Goal: Find specific page/section: Find specific page/section

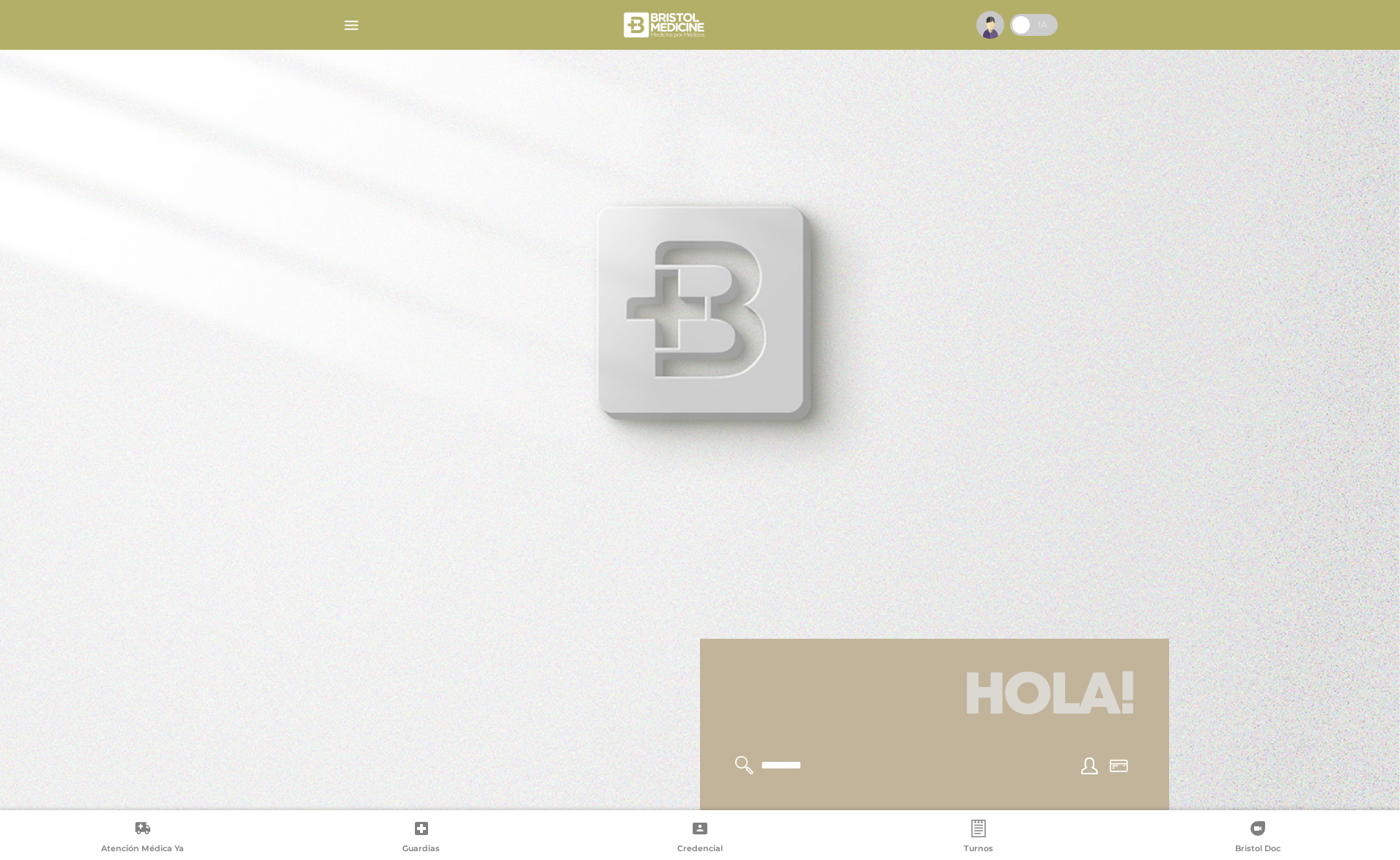
click at [343, 22] on img "button" at bounding box center [351, 25] width 18 height 18
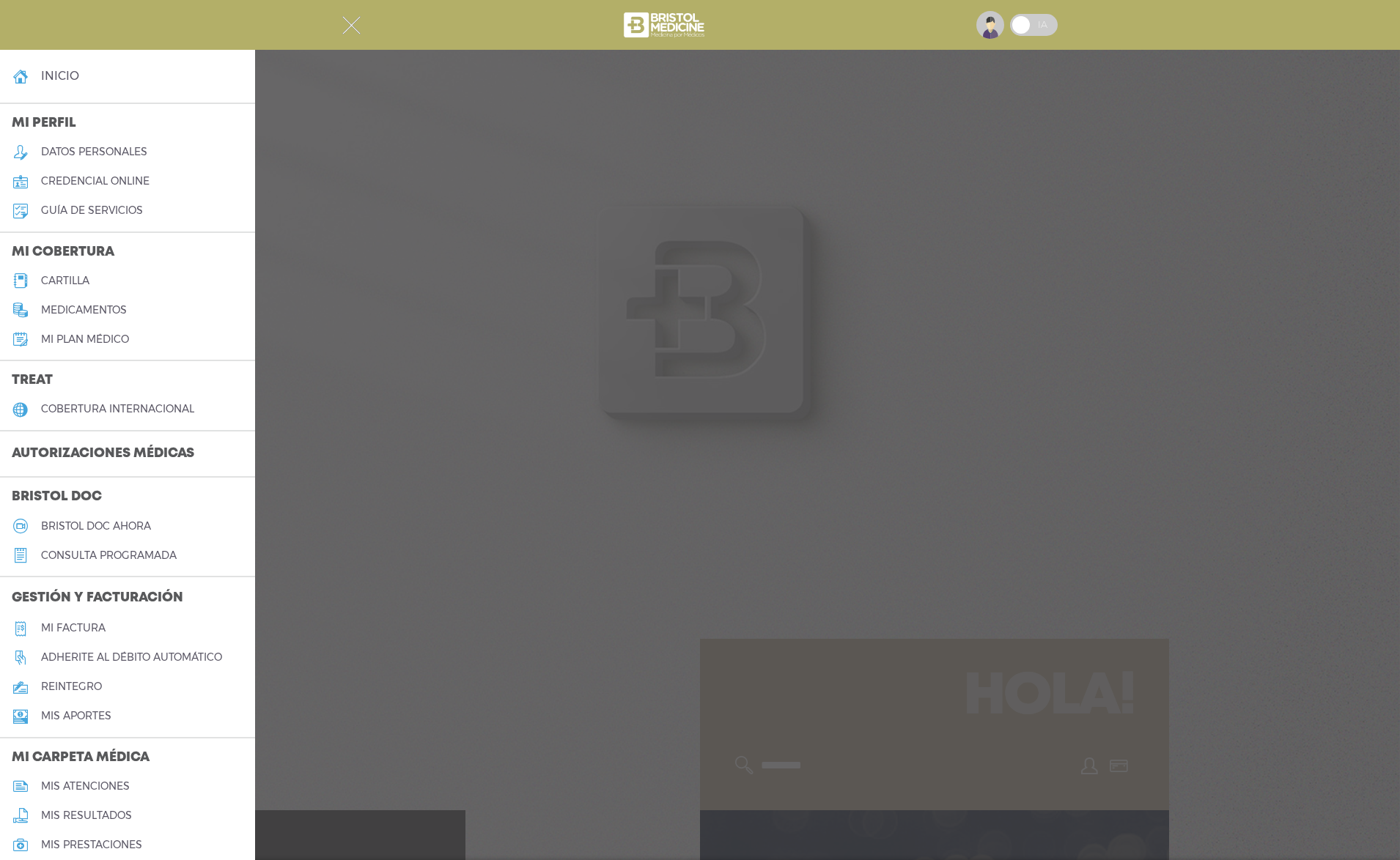
click at [86, 283] on h5 "cartilla" at bounding box center [65, 280] width 48 height 12
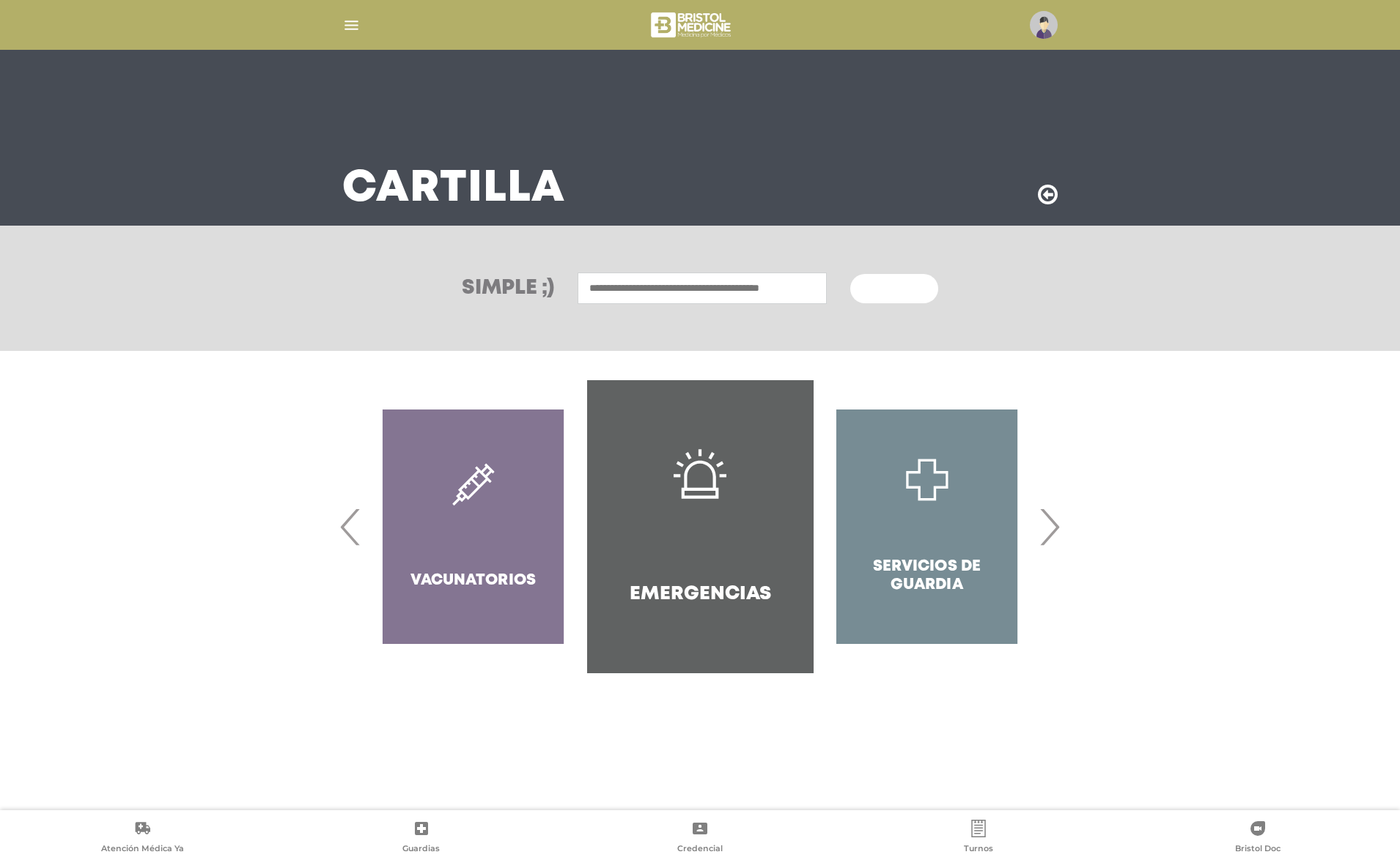
click at [1055, 527] on span "›" at bounding box center [1049, 526] width 28 height 79
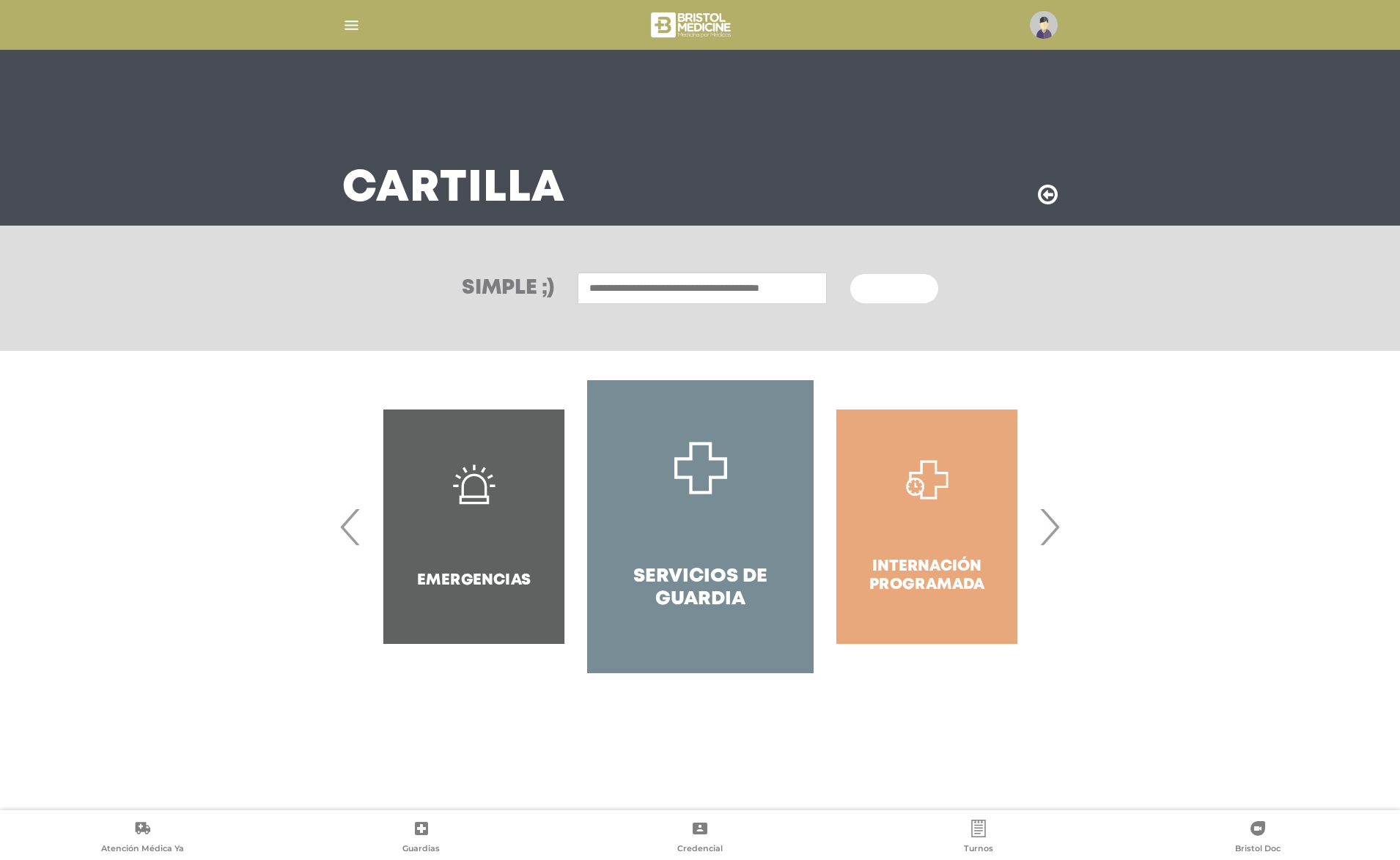
click at [1055, 527] on span "›" at bounding box center [1049, 526] width 28 height 79
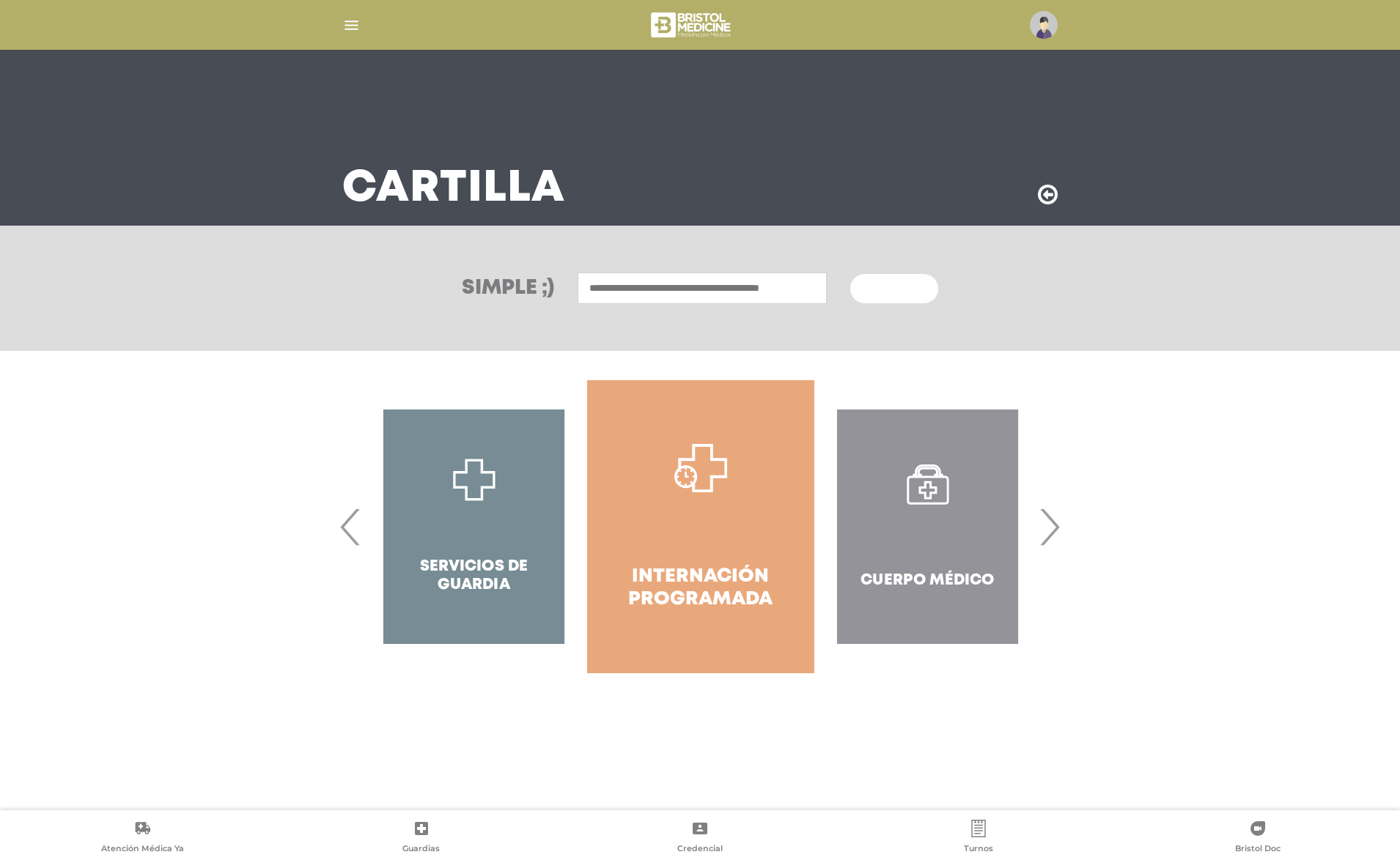
click at [1055, 527] on span "›" at bounding box center [1049, 526] width 28 height 79
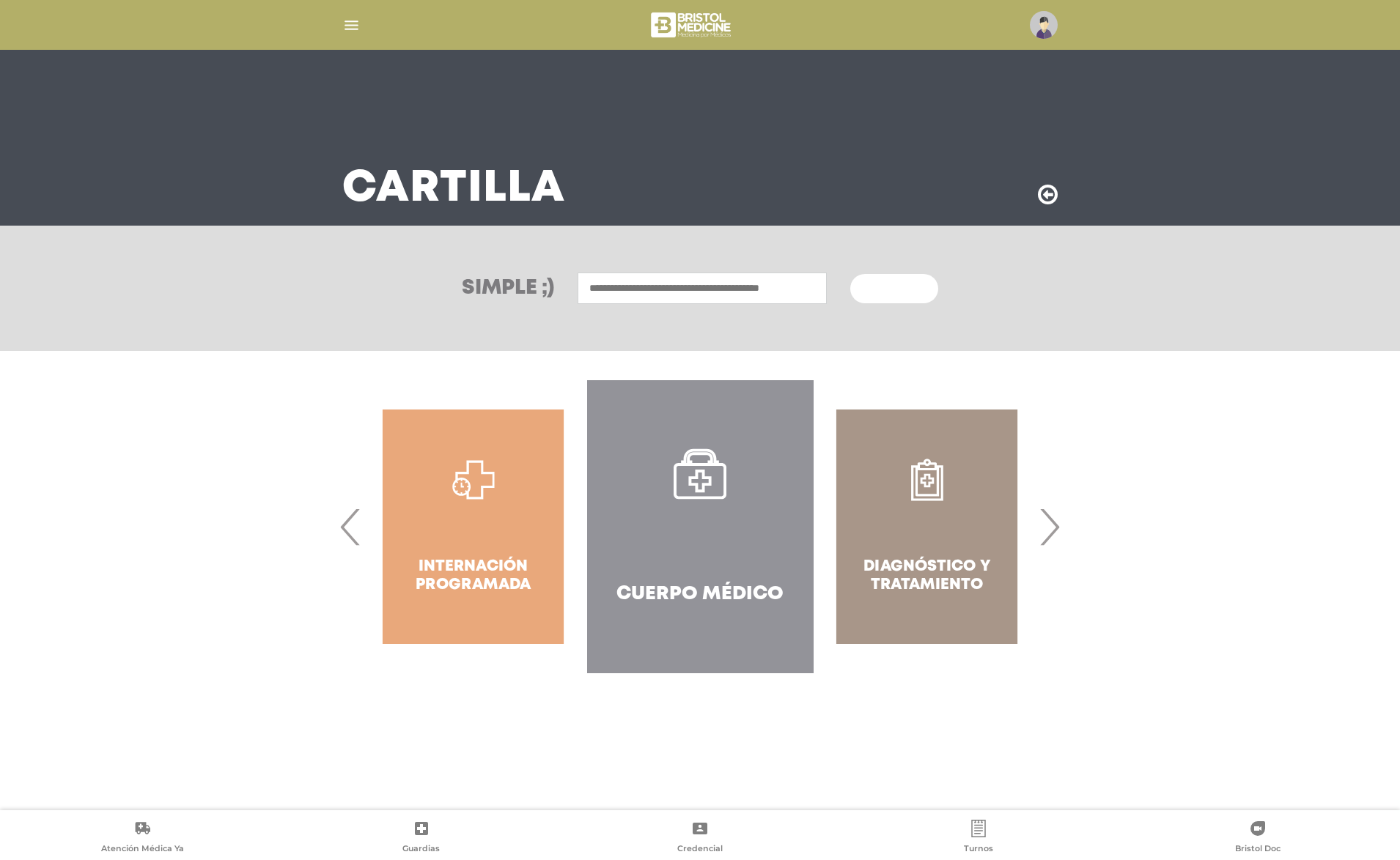
click at [1055, 527] on span "›" at bounding box center [1049, 526] width 28 height 79
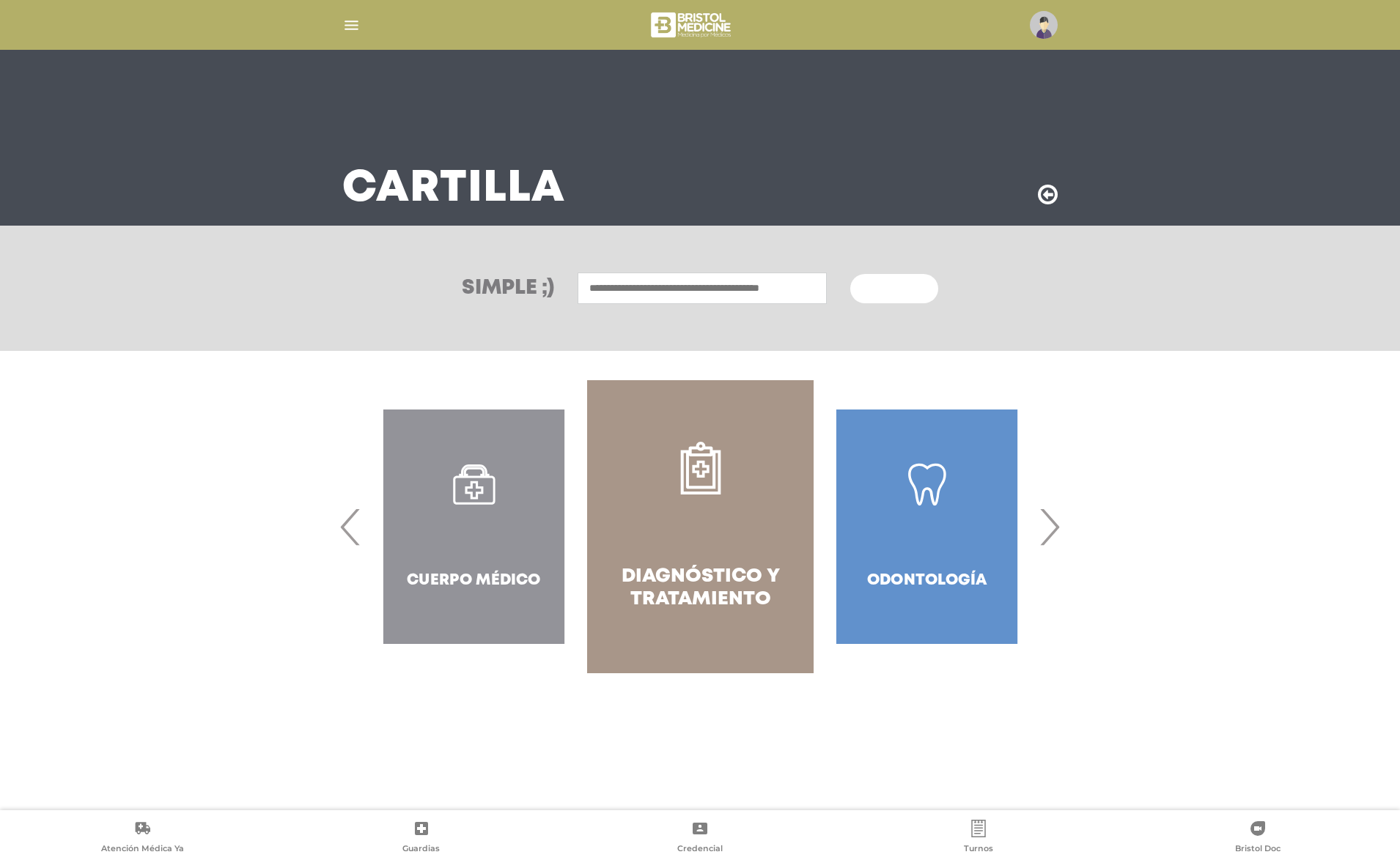
click at [1055, 527] on span "›" at bounding box center [1049, 526] width 28 height 79
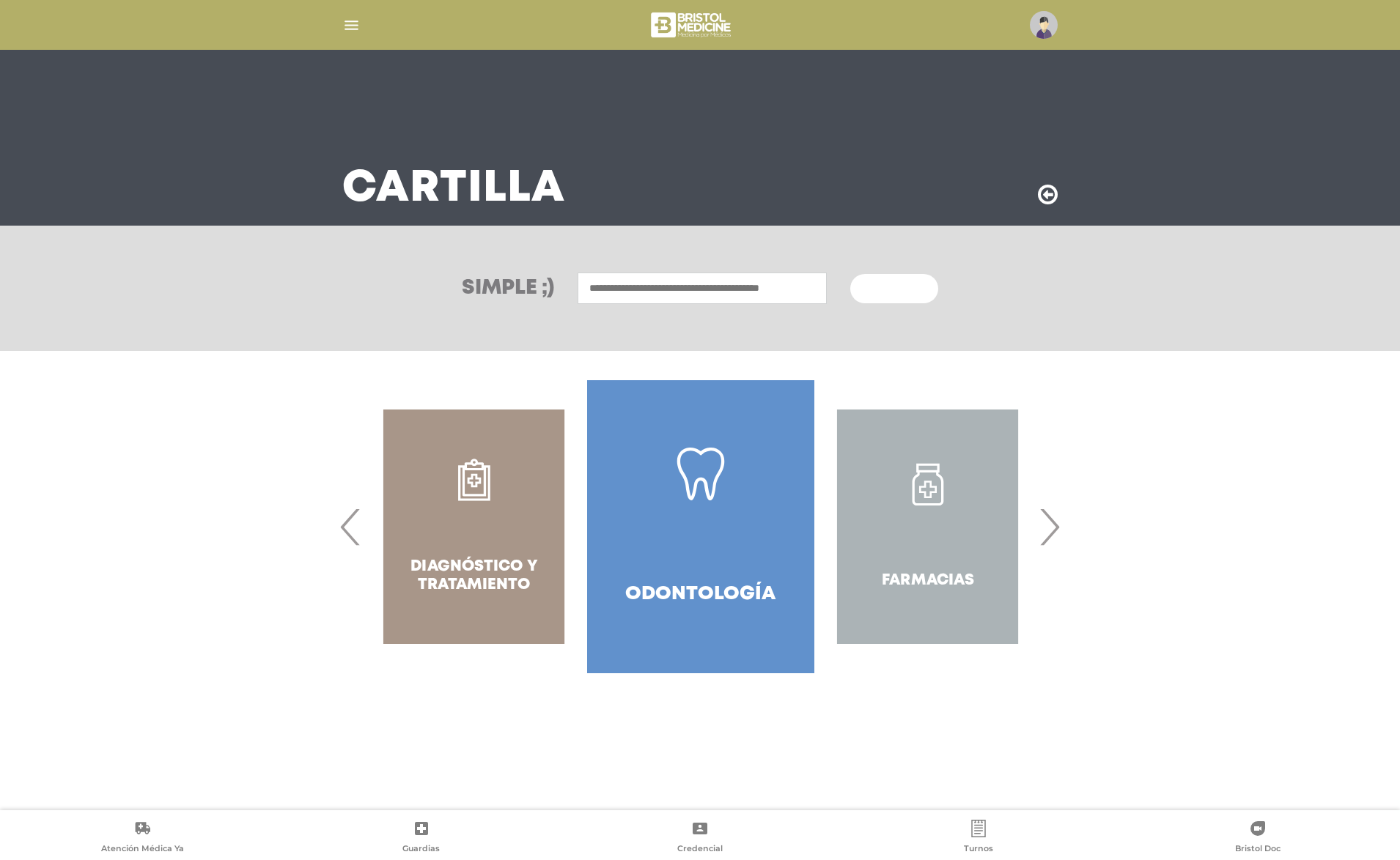
click at [983, 525] on div "Farmacias" at bounding box center [927, 526] width 226 height 293
click at [921, 526] on div "Farmacias" at bounding box center [927, 526] width 226 height 293
click at [936, 486] on div "Farmacias" at bounding box center [927, 526] width 226 height 293
click at [907, 542] on div "Farmacias" at bounding box center [927, 526] width 226 height 293
click at [927, 468] on div "Farmacias" at bounding box center [927, 526] width 226 height 293
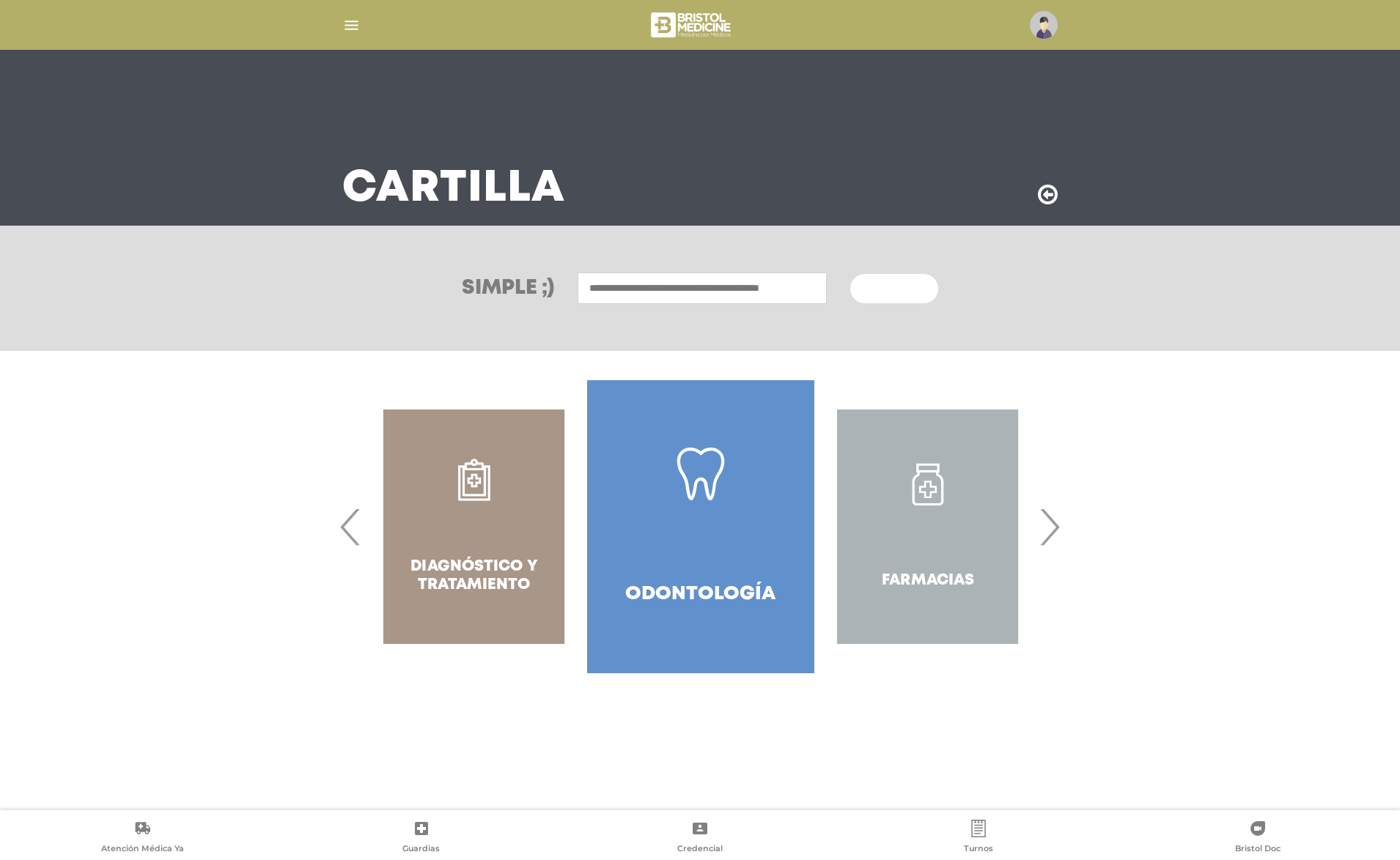
click at [927, 468] on div "Farmacias" at bounding box center [927, 526] width 226 height 293
click at [924, 519] on div "Farmacias" at bounding box center [927, 526] width 226 height 293
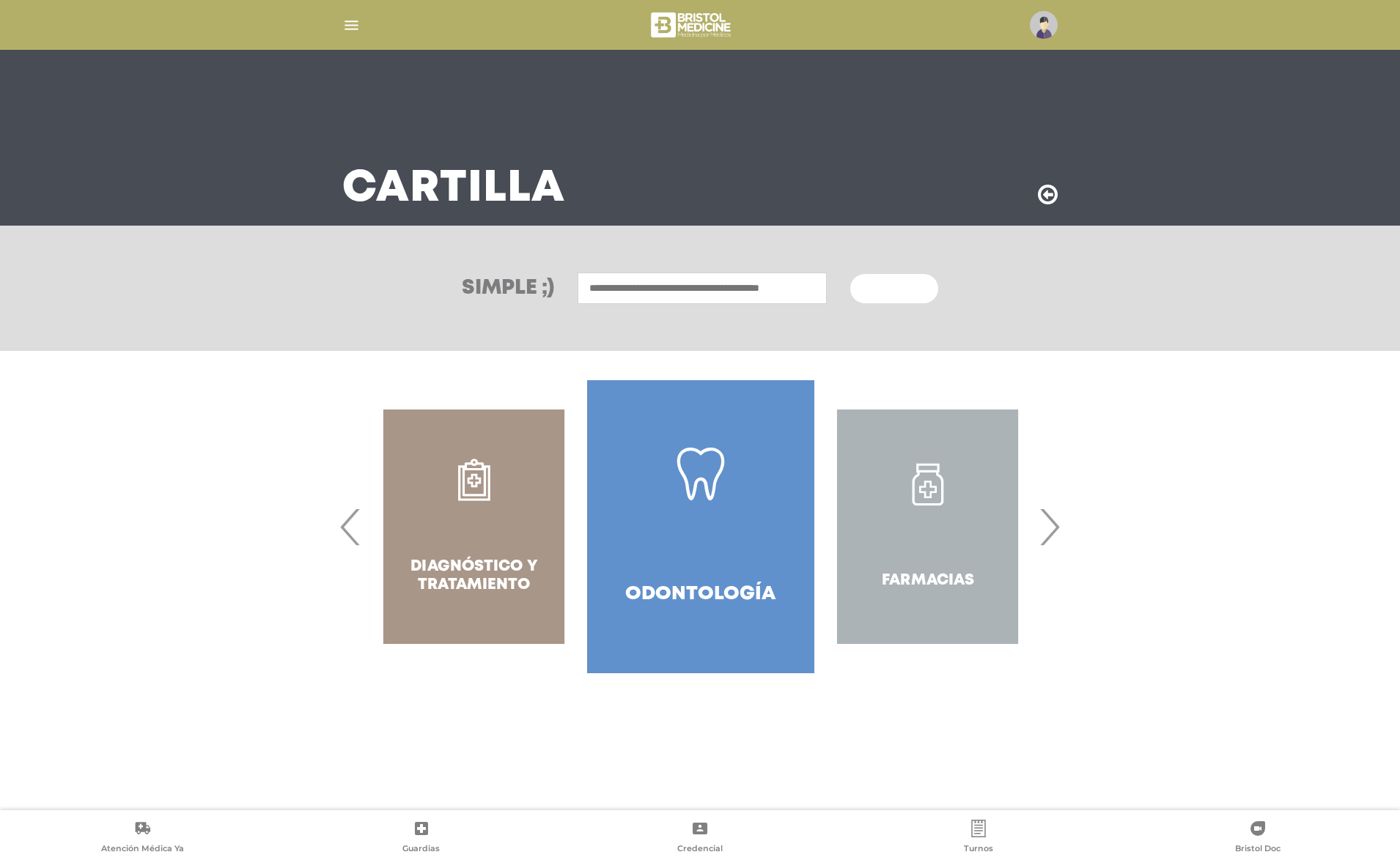
click at [925, 518] on div "Farmacias" at bounding box center [927, 526] width 226 height 293
click at [937, 541] on div "Farmacias" at bounding box center [927, 526] width 226 height 293
drag, startPoint x: 937, startPoint y: 540, endPoint x: 928, endPoint y: 513, distance: 28.5
click at [937, 540] on div "Farmacias" at bounding box center [927, 526] width 226 height 293
click at [701, 287] on input "text" at bounding box center [702, 288] width 250 height 32
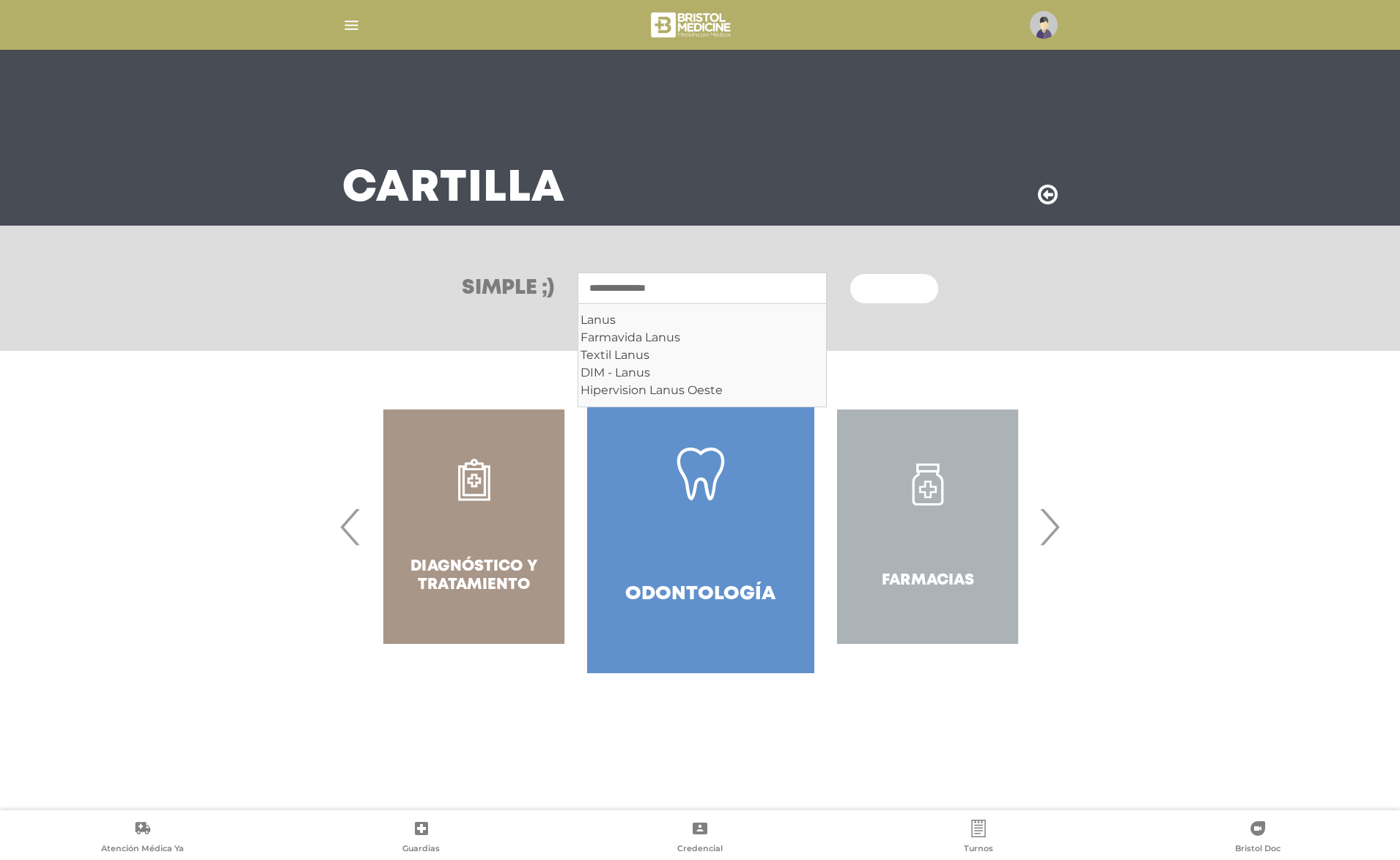
type input "**********"
click at [897, 288] on button "Buscar" at bounding box center [894, 289] width 88 height 29
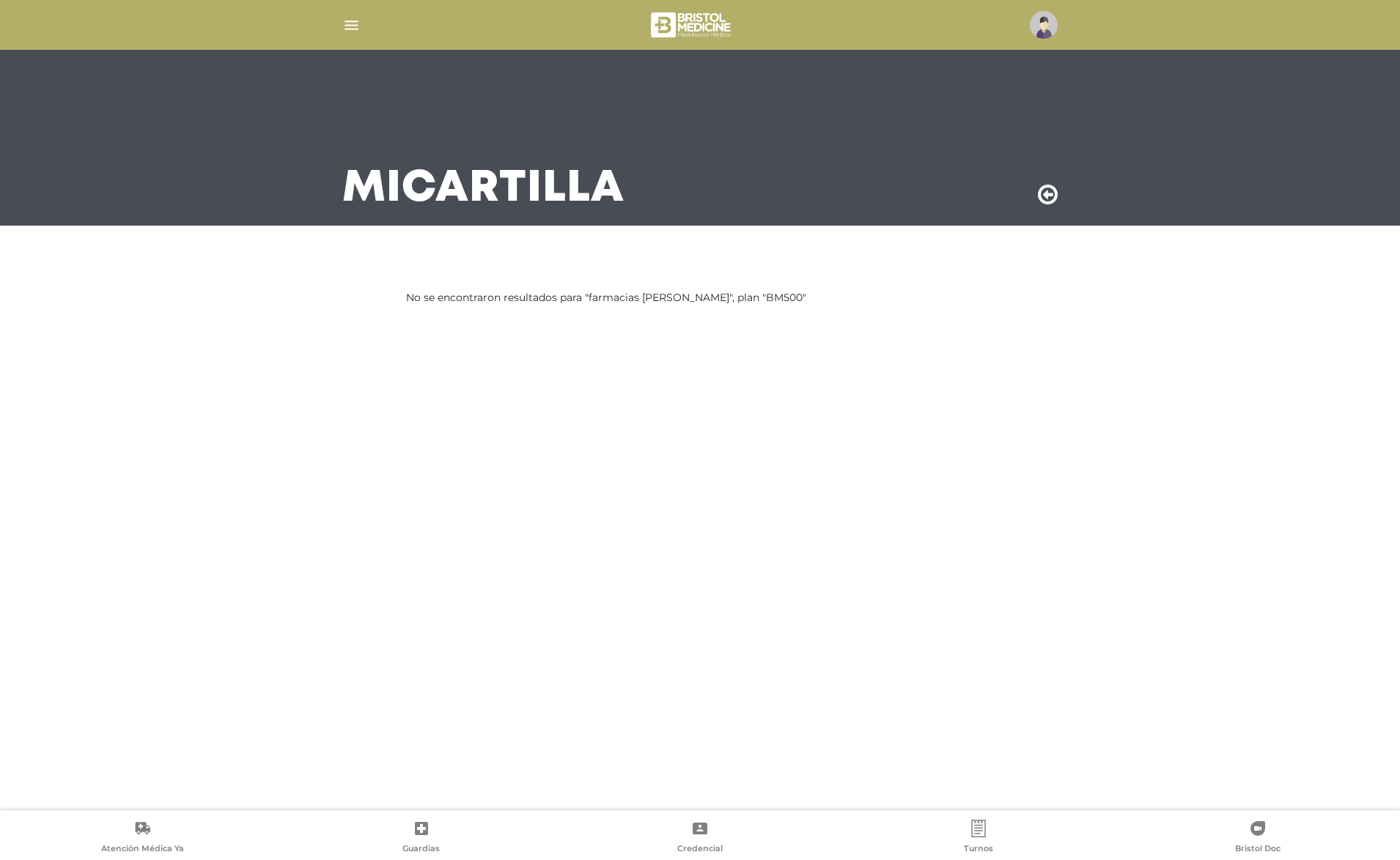
click at [1060, 192] on div "Mi Cartilla" at bounding box center [700, 138] width 750 height 175
click at [1052, 190] on icon at bounding box center [1047, 194] width 20 height 23
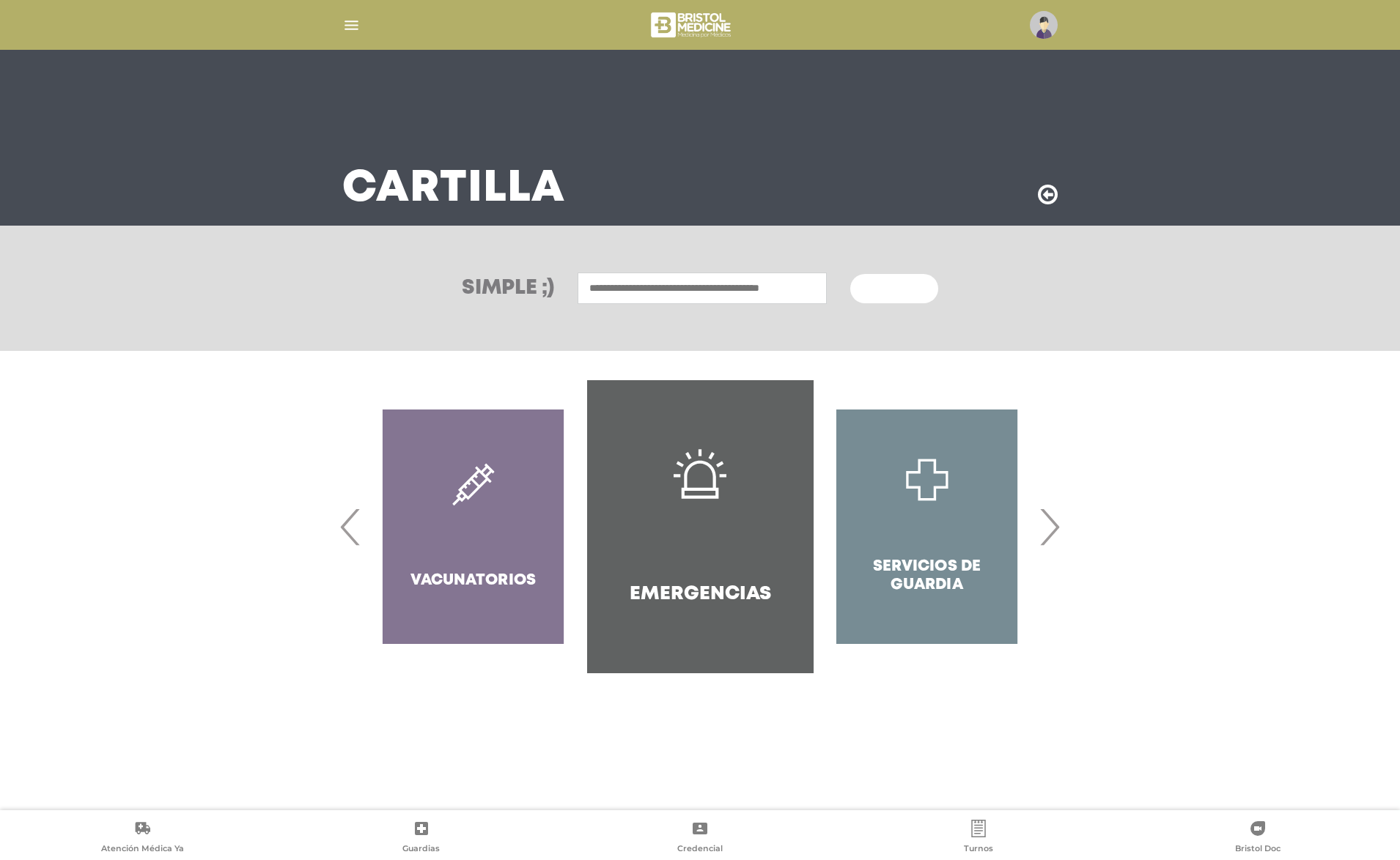
drag, startPoint x: 904, startPoint y: 525, endPoint x: 1045, endPoint y: 524, distance: 141.0
click at [1045, 524] on span "›" at bounding box center [1049, 526] width 28 height 79
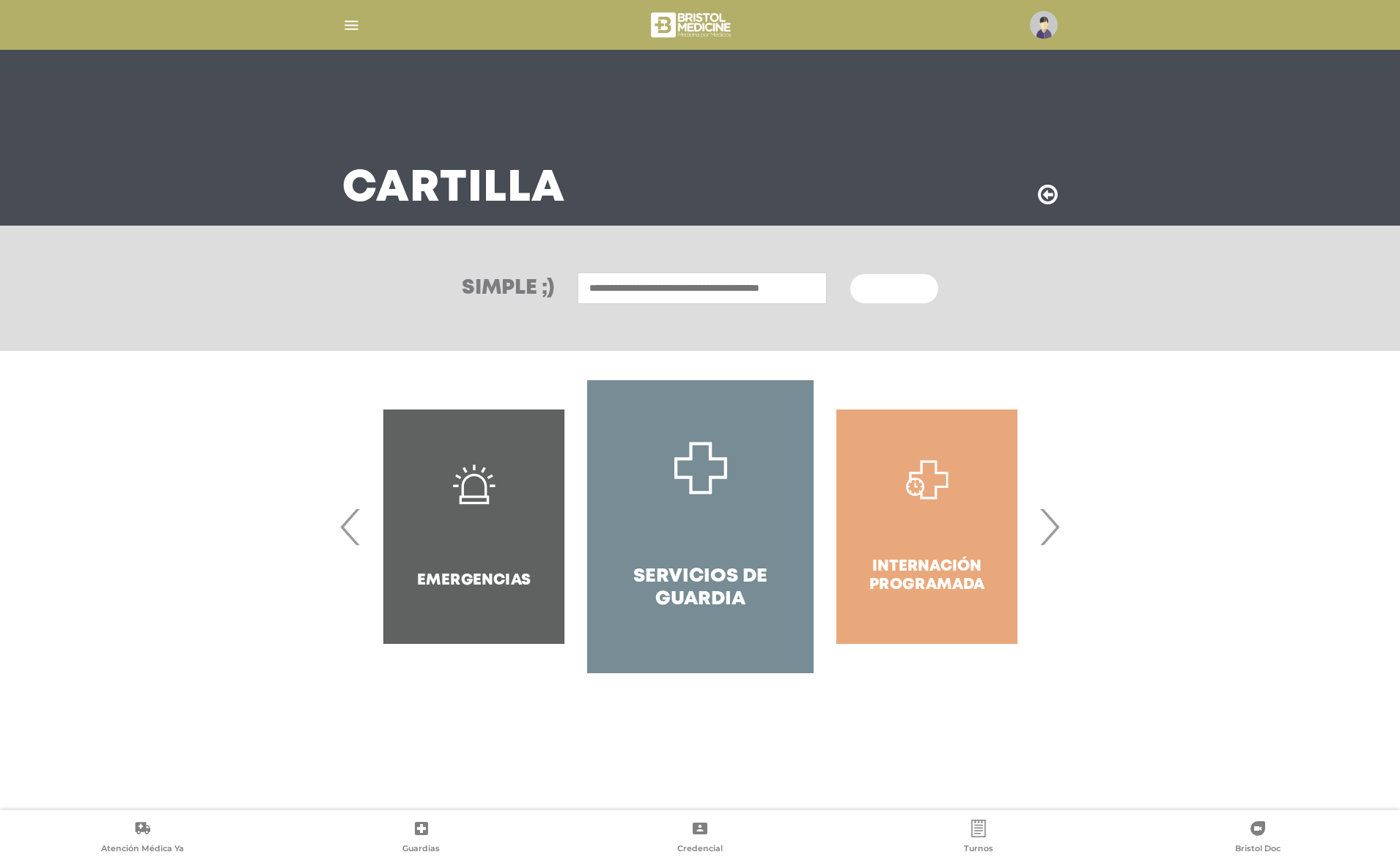
click at [1048, 530] on span "›" at bounding box center [1049, 526] width 28 height 79
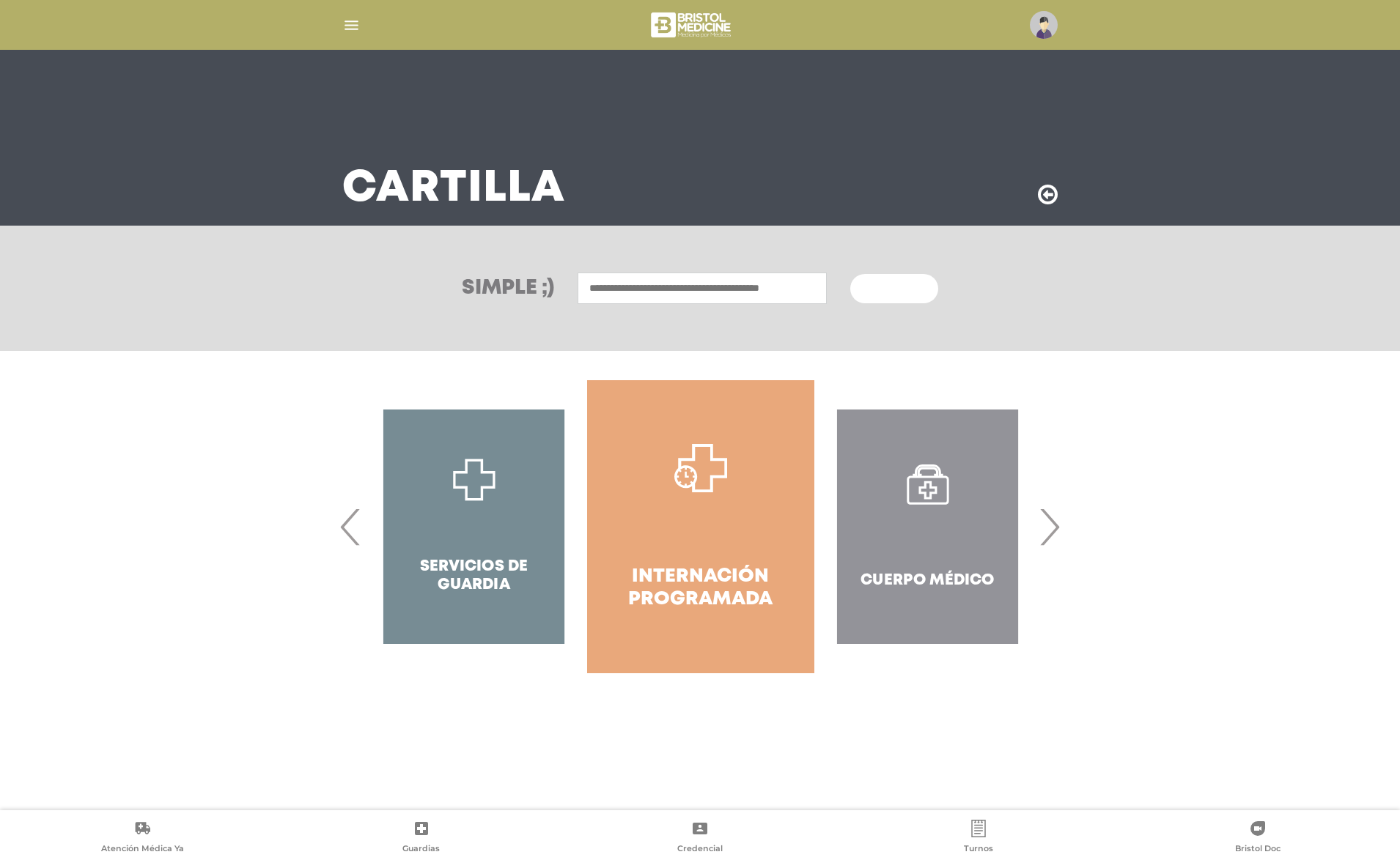
click at [901, 525] on div "Cuerpo Médico" at bounding box center [927, 526] width 226 height 293
click at [680, 289] on input "text" at bounding box center [702, 288] width 250 height 32
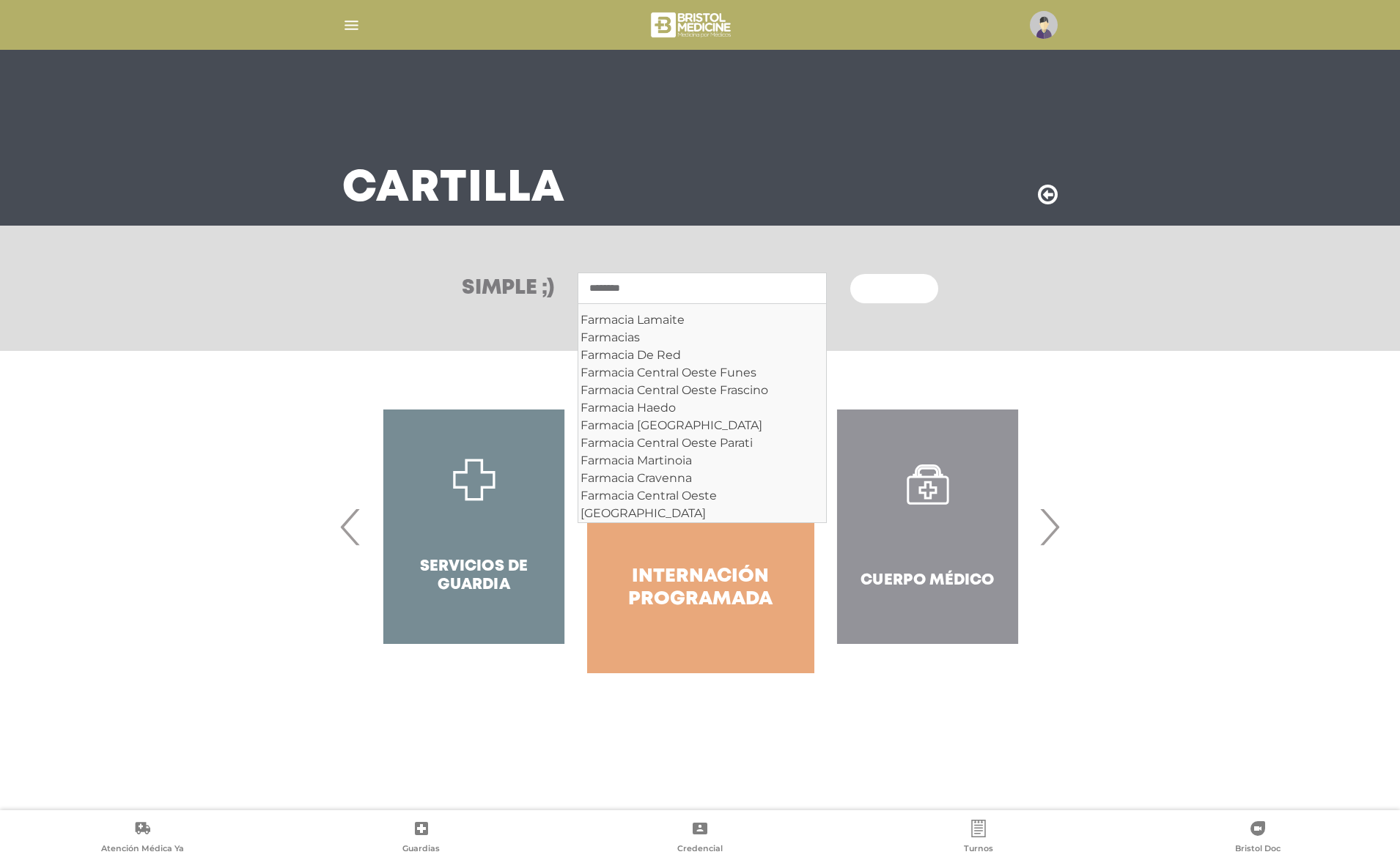
type input "********"
click at [897, 288] on button "Buscar" at bounding box center [894, 289] width 88 height 29
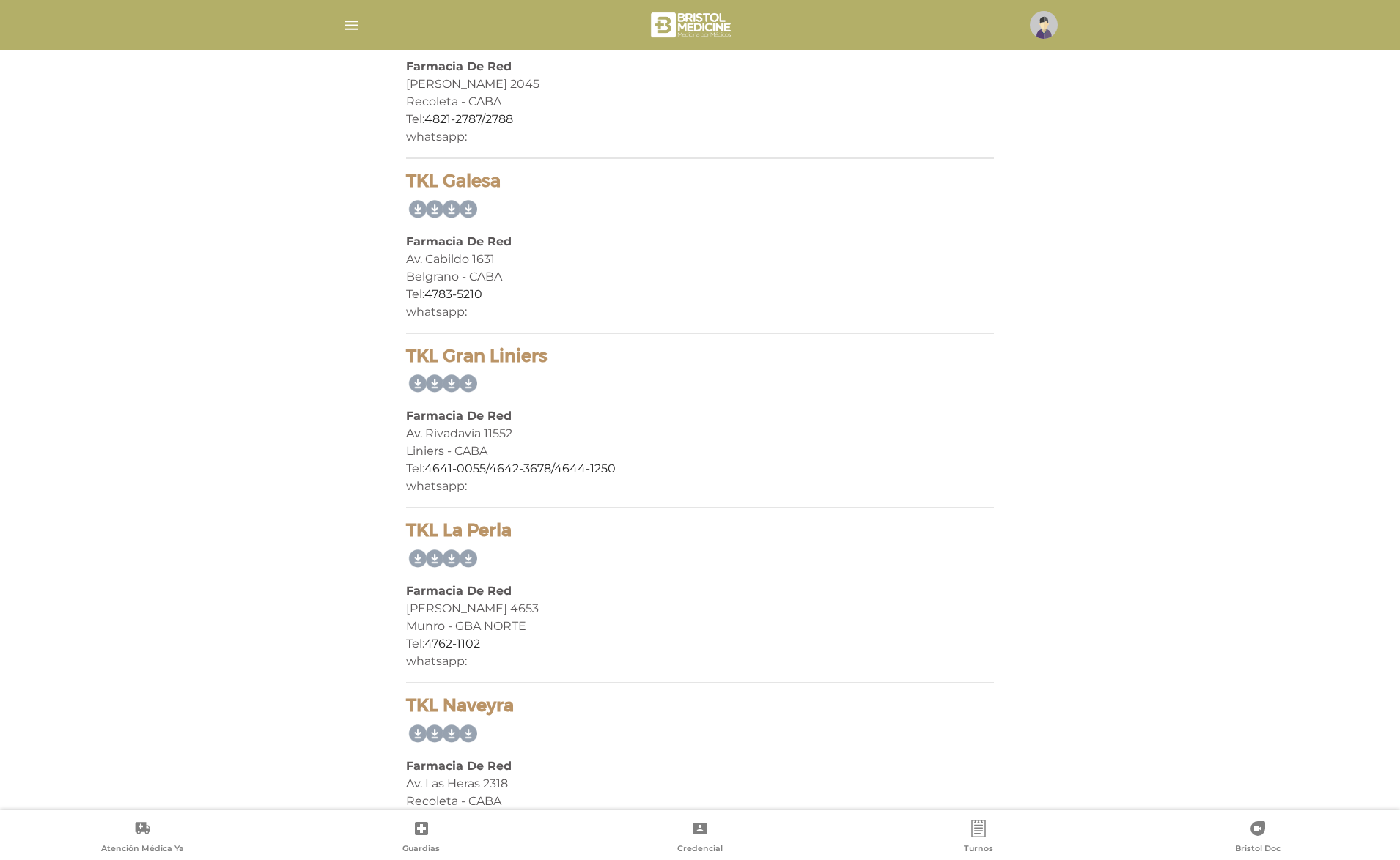
scroll to position [6432, 0]
